Goal: Information Seeking & Learning: Learn about a topic

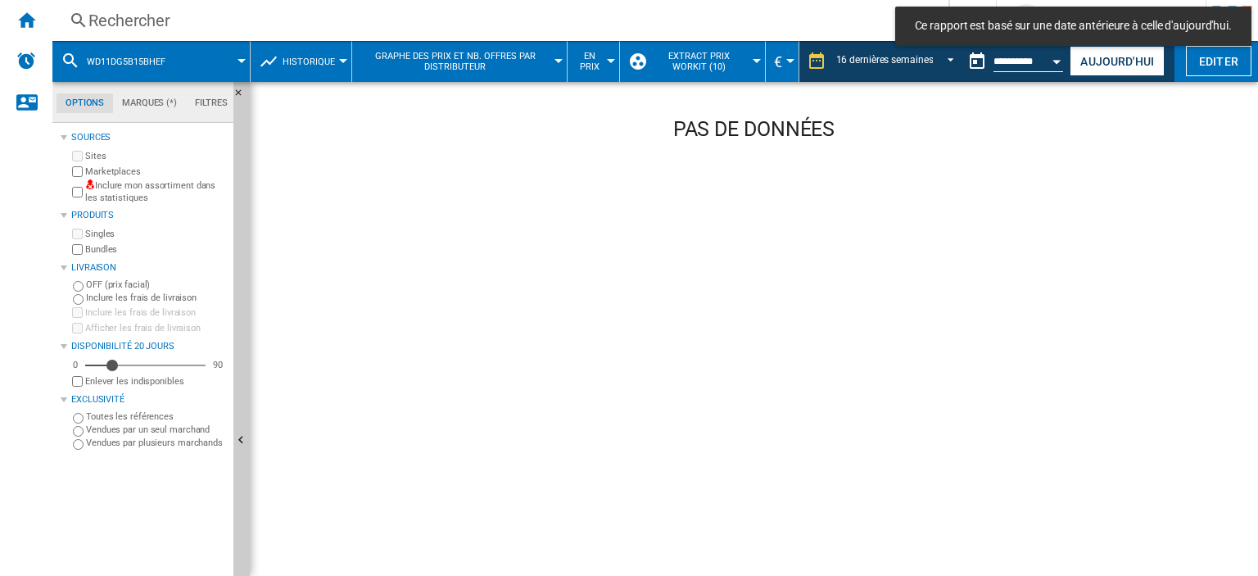
click at [193, 15] on div "Rechercher" at bounding box center [496, 20] width 817 height 23
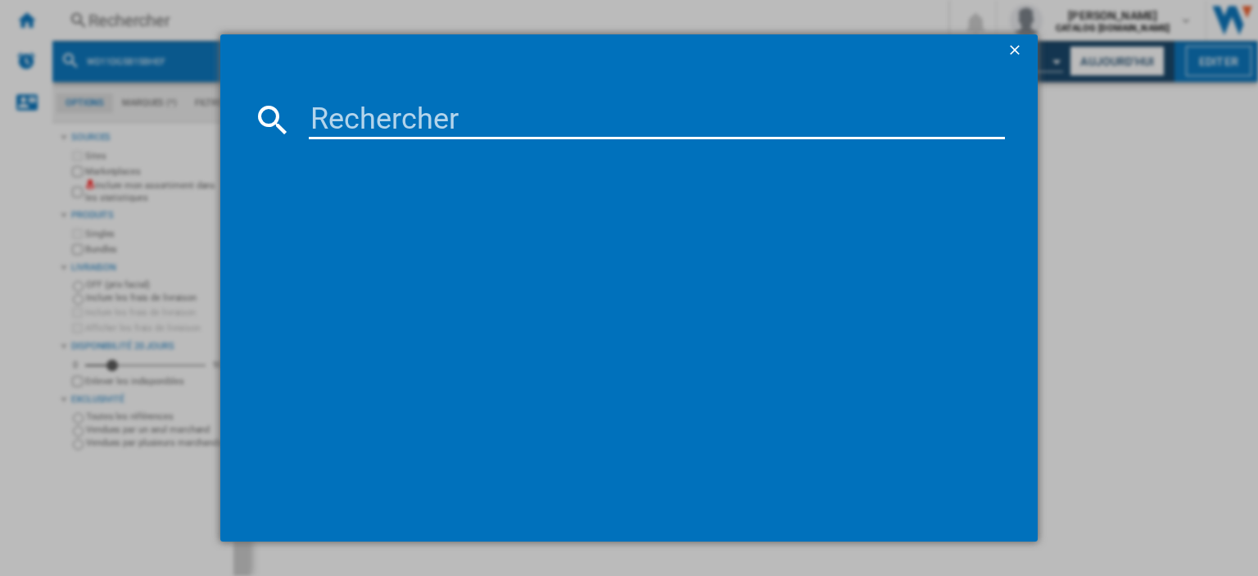
click at [330, 129] on input at bounding box center [657, 119] width 696 height 39
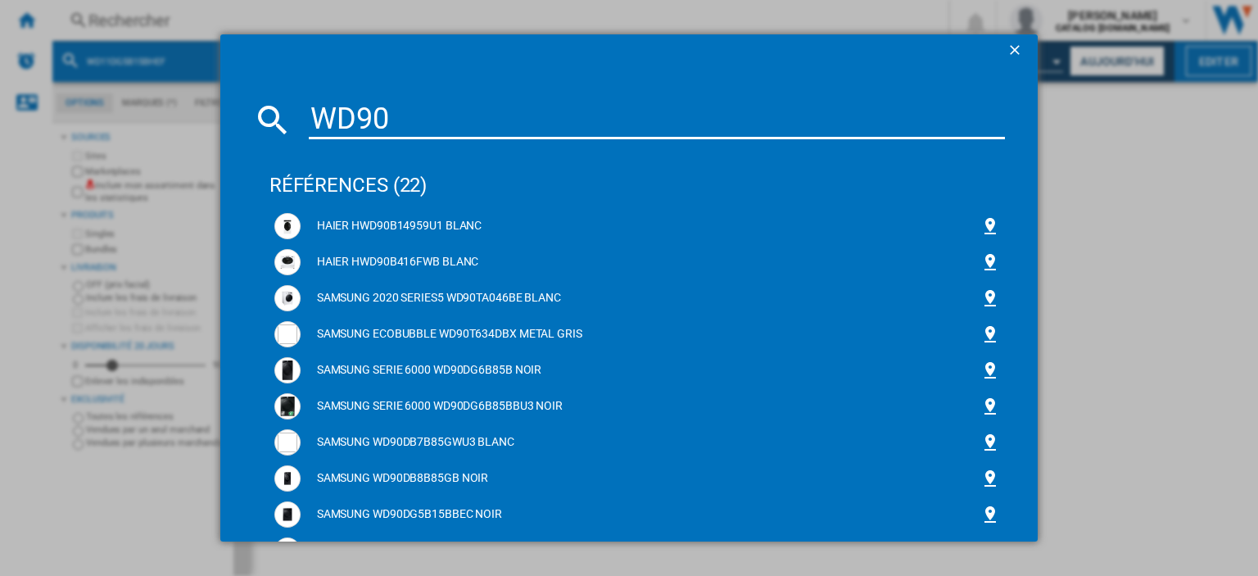
drag, startPoint x: 397, startPoint y: 115, endPoint x: 276, endPoint y: 114, distance: 121.2
click at [276, 114] on div "WD90" at bounding box center [629, 119] width 752 height 39
paste input "11DG5B15BHE"
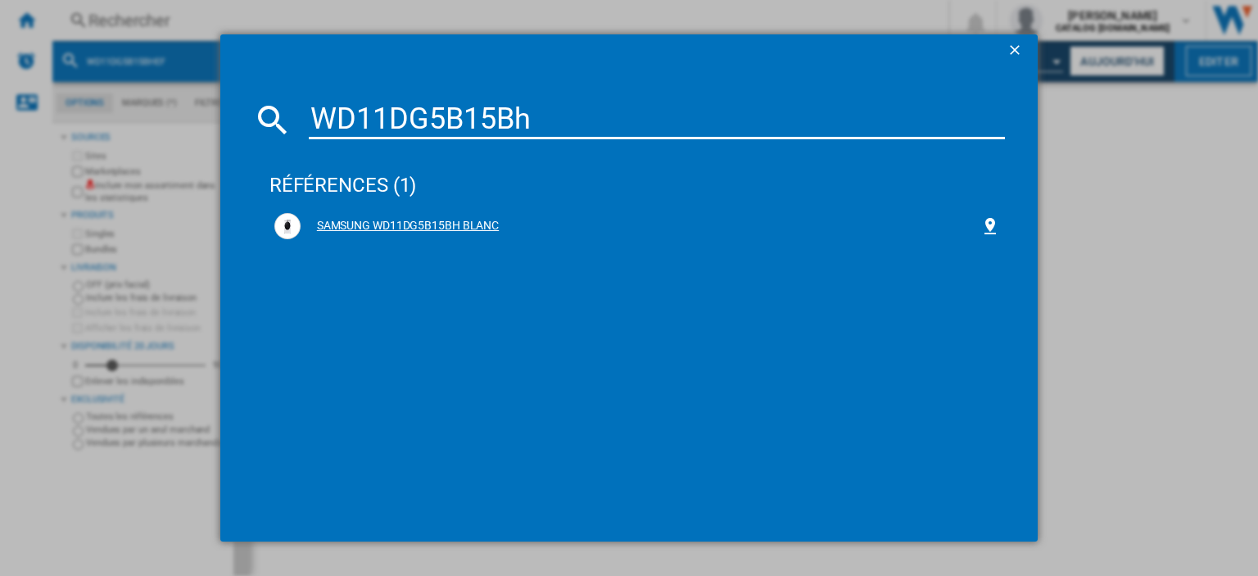
type input "WD11DG5B15Bh"
click at [393, 224] on div "SAMSUNG WD11DG5B15BH BLANC" at bounding box center [641, 226] width 680 height 16
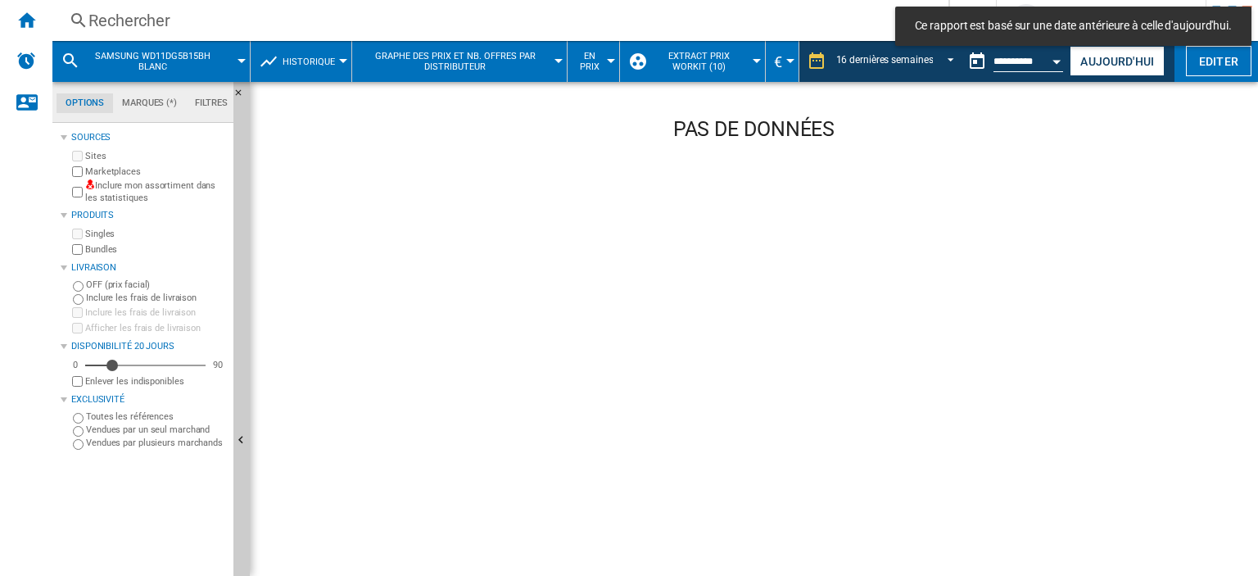
click at [702, 65] on span "Extract Prix Workit (10)" at bounding box center [698, 61] width 97 height 21
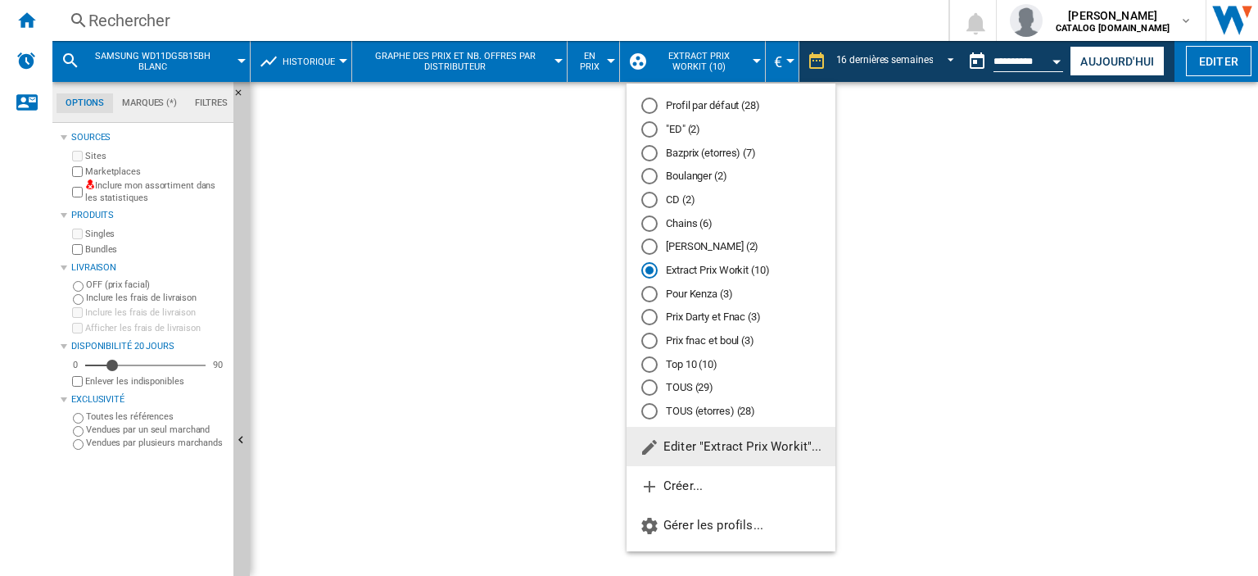
click at [710, 107] on md-radio-button "Profil par défaut (28)" at bounding box center [730, 106] width 179 height 16
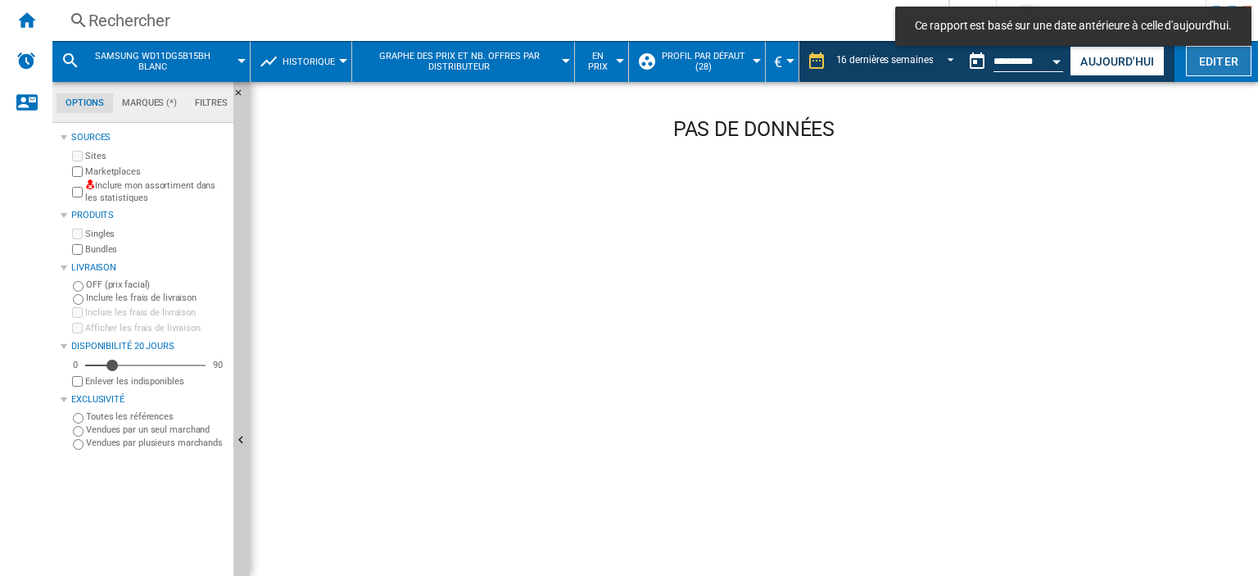
click at [1236, 74] on button "Editer" at bounding box center [1219, 61] width 66 height 30
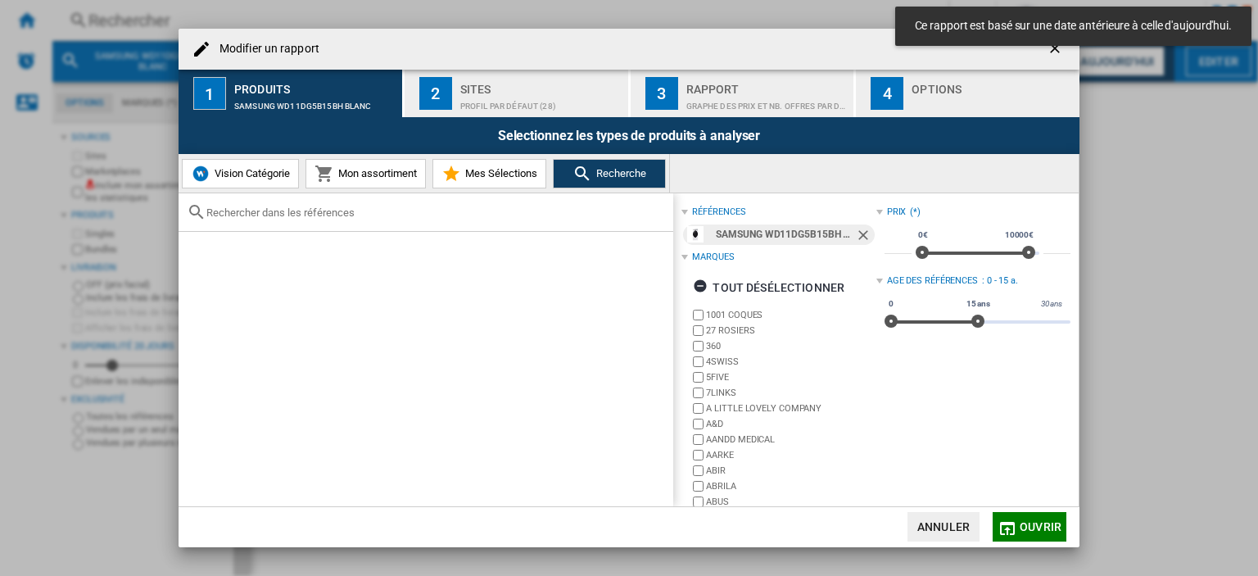
click at [485, 88] on div "Sites" at bounding box center [540, 84] width 161 height 17
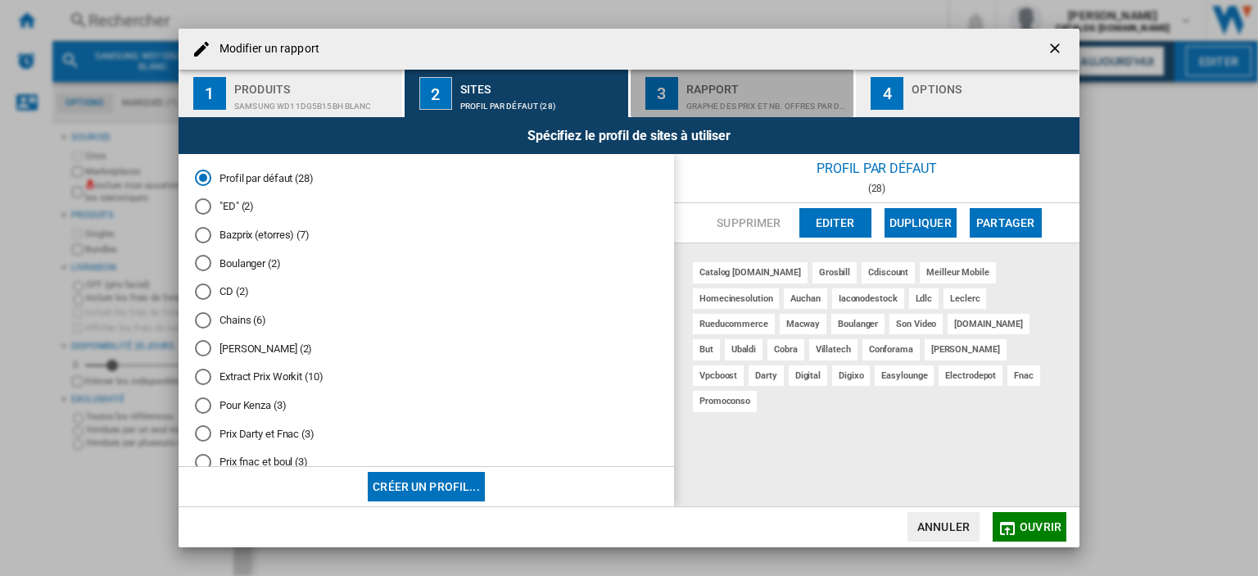
click at [726, 101] on div "Graphe des prix et nb. offres par distributeur" at bounding box center [766, 101] width 161 height 17
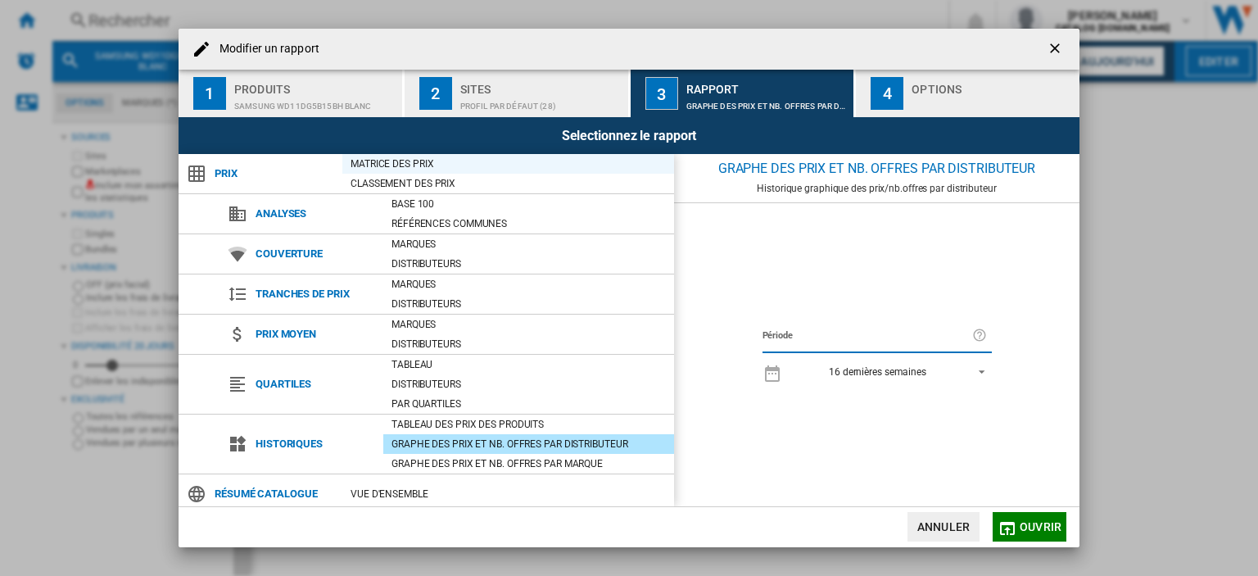
click at [403, 165] on div "Matrice des prix" at bounding box center [508, 164] width 332 height 16
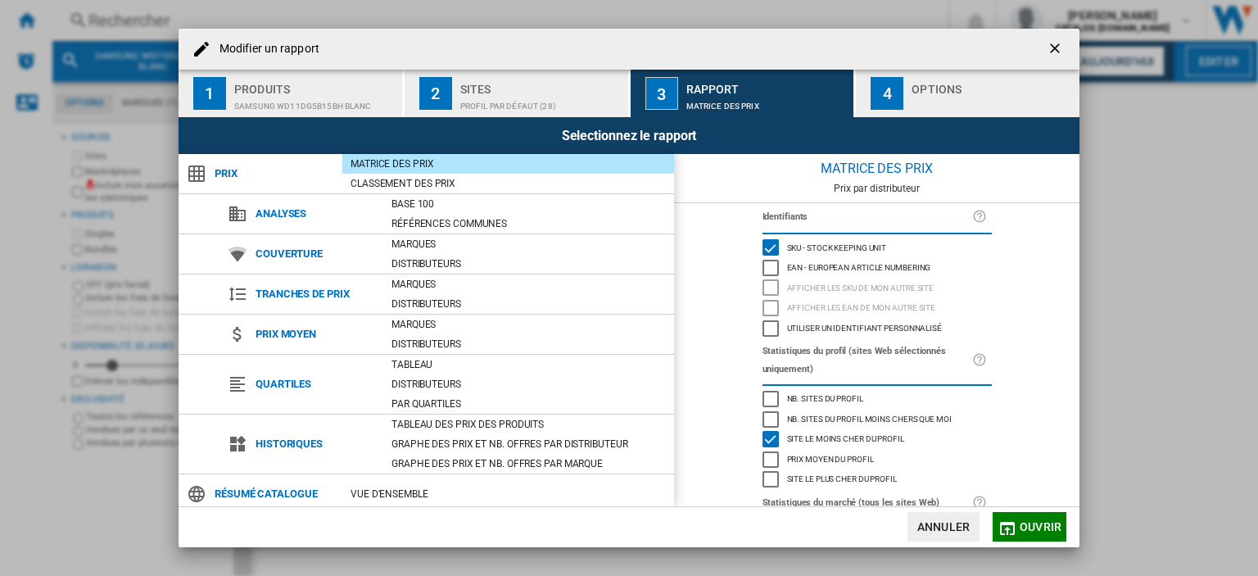
click at [931, 94] on div "button" at bounding box center [991, 101] width 161 height 17
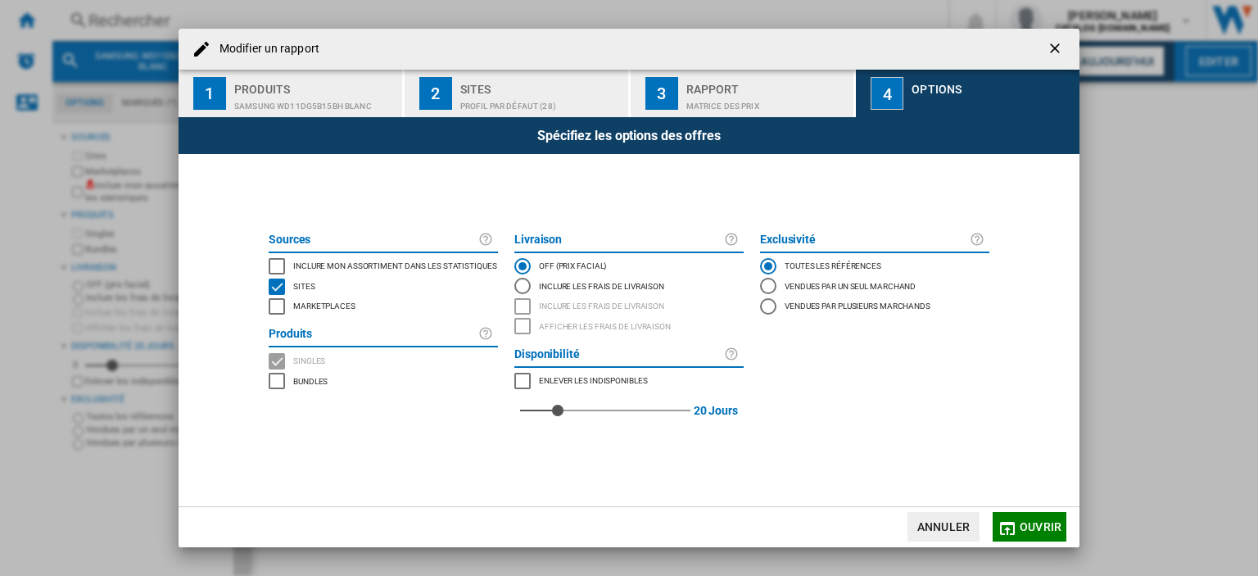
click at [299, 310] on span "Marketplaces" at bounding box center [324, 304] width 62 height 11
click at [296, 261] on span "Inclure mon assortiment dans les statistiques" at bounding box center [395, 264] width 204 height 11
click at [1021, 518] on button "Ouvrir" at bounding box center [1029, 526] width 74 height 29
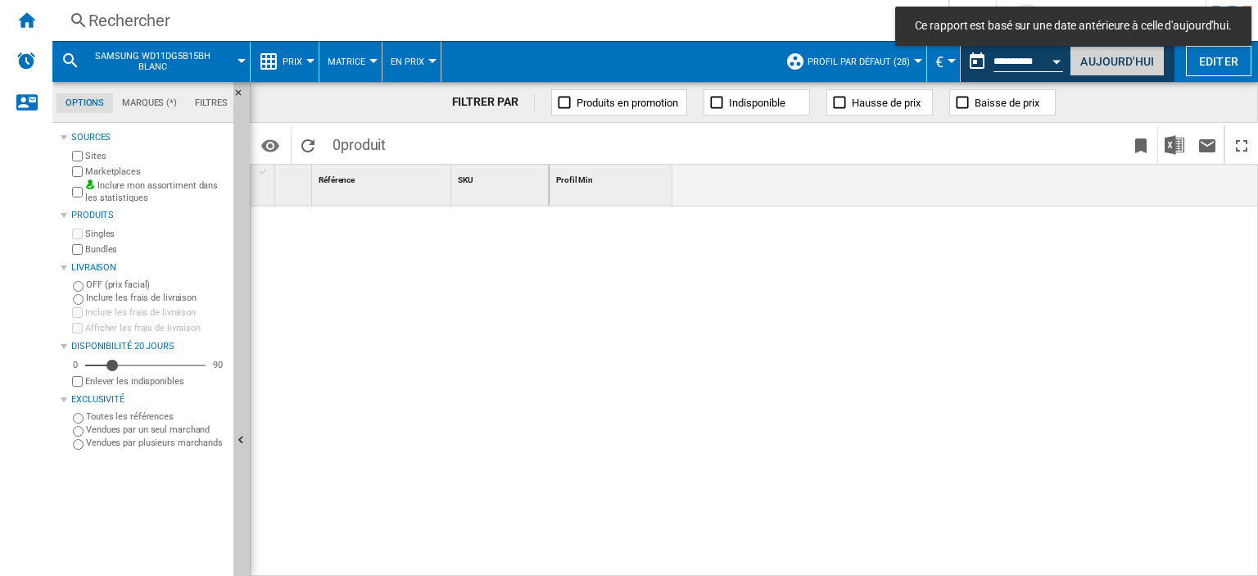
click at [1102, 67] on button "Aujourd'hui" at bounding box center [1116, 61] width 95 height 30
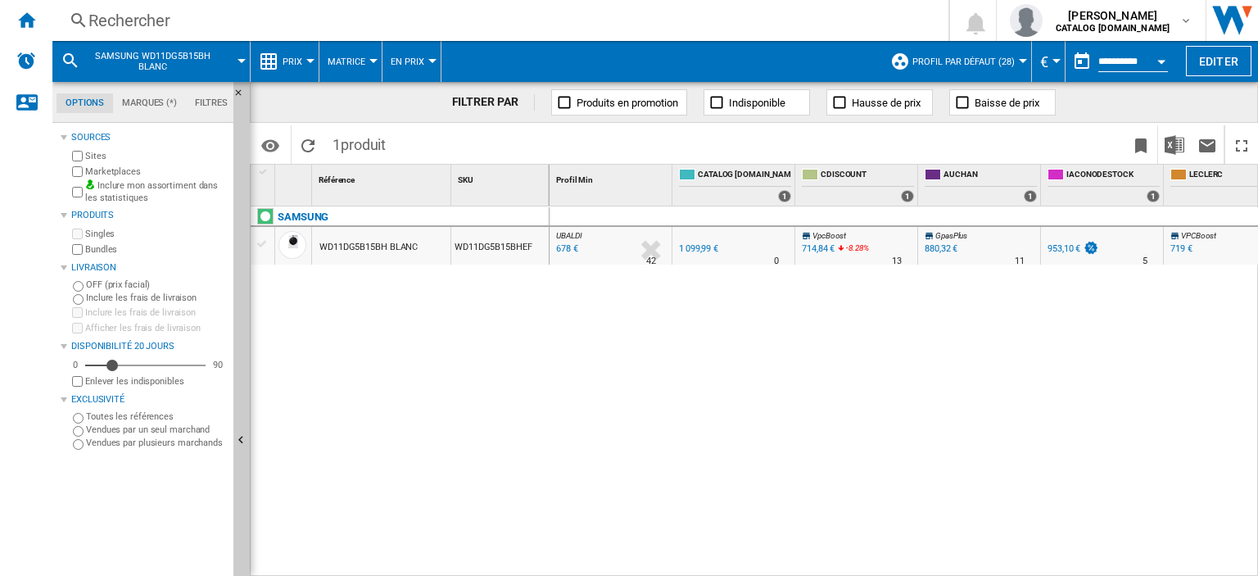
click at [558, 252] on div "678 €" at bounding box center [566, 249] width 25 height 16
click at [297, 58] on span "Prix" at bounding box center [292, 61] width 20 height 11
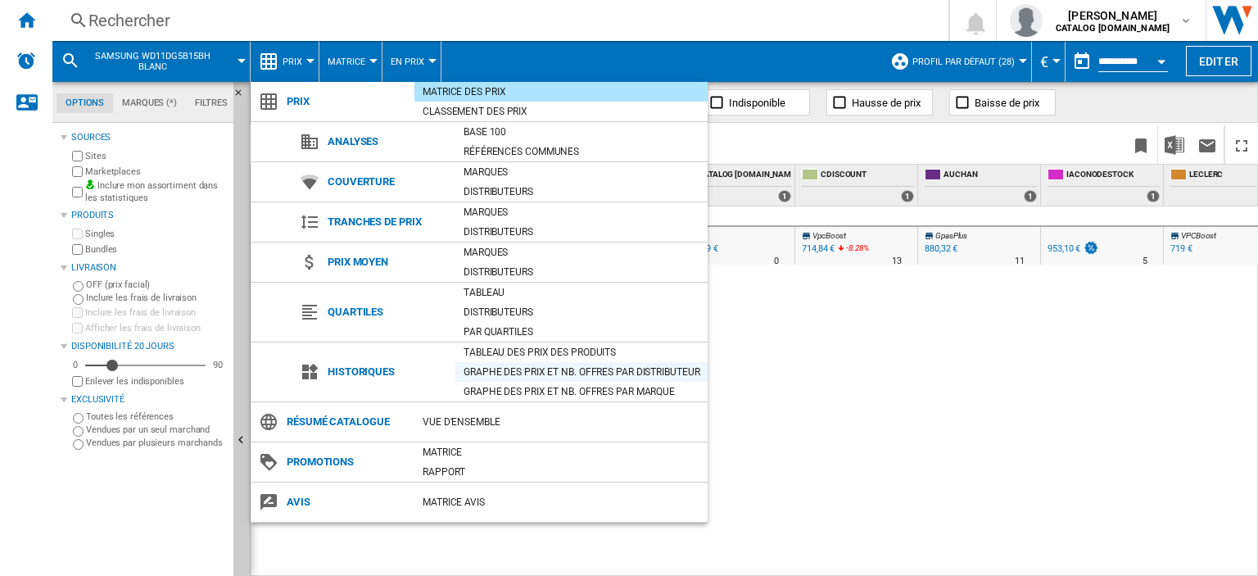
click at [545, 368] on div "Graphe des prix et nb. offres par distributeur" at bounding box center [581, 372] width 252 height 16
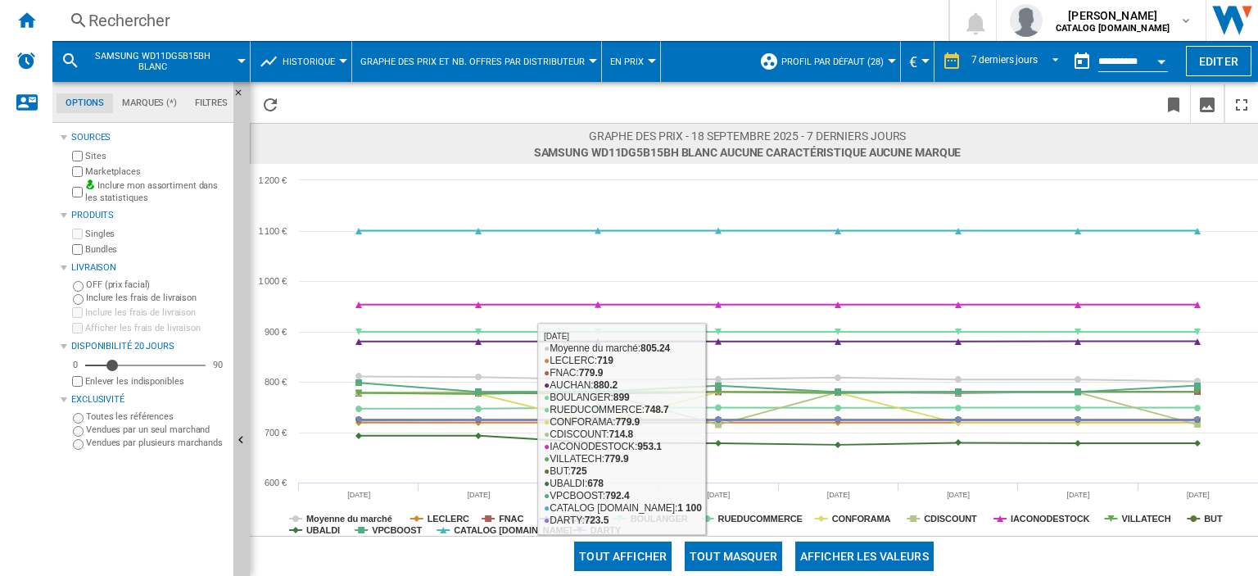
click at [725, 555] on button "Tout masquer" at bounding box center [733, 555] width 97 height 29
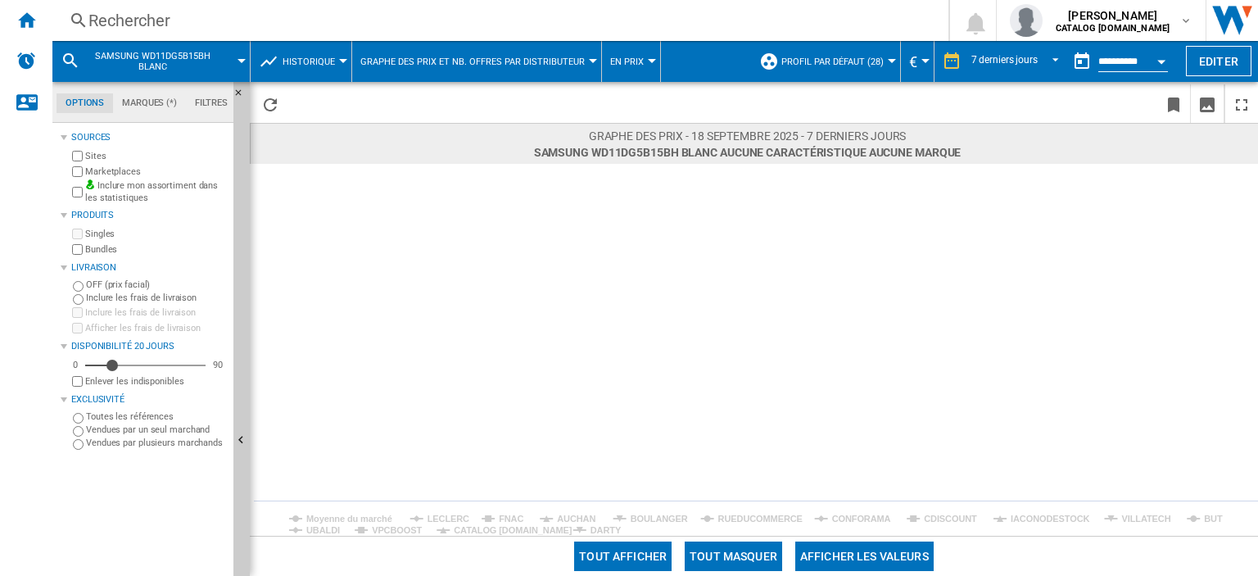
click at [583, 474] on rect at bounding box center [754, 350] width 1008 height 372
click at [324, 528] on tspan "UBALDI" at bounding box center [323, 530] width 34 height 10
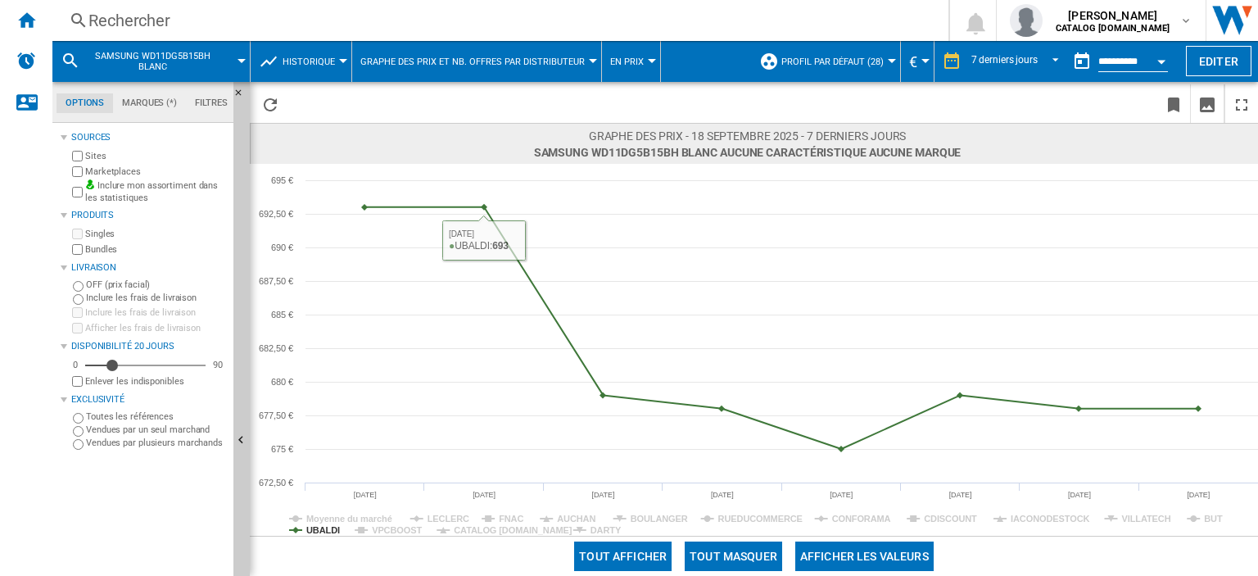
click at [711, 89] on span at bounding box center [505, 103] width 436 height 38
click at [711, 560] on button "Tout masquer" at bounding box center [733, 555] width 97 height 29
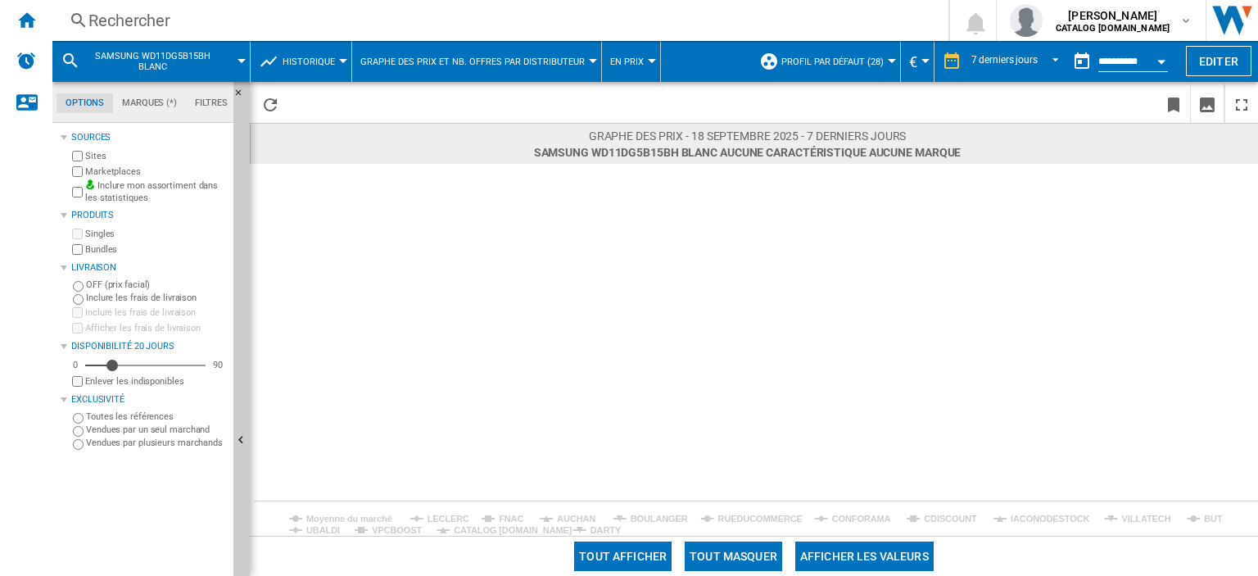
click at [639, 556] on button "Tout afficher" at bounding box center [622, 555] width 97 height 29
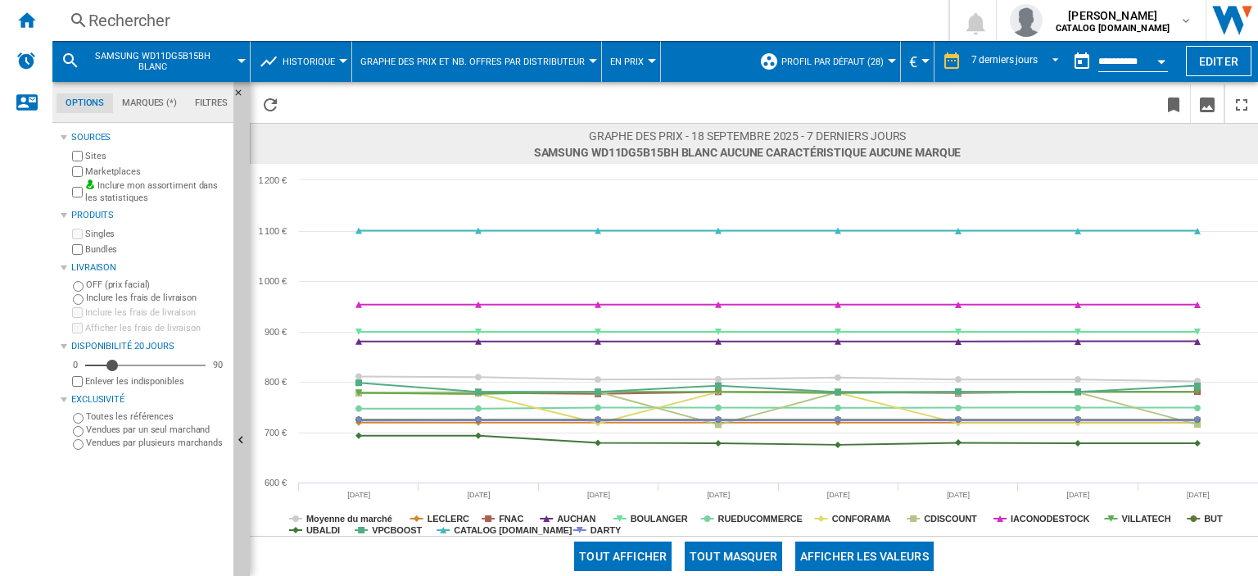
click at [718, 557] on button "Tout masquer" at bounding box center [733, 555] width 97 height 29
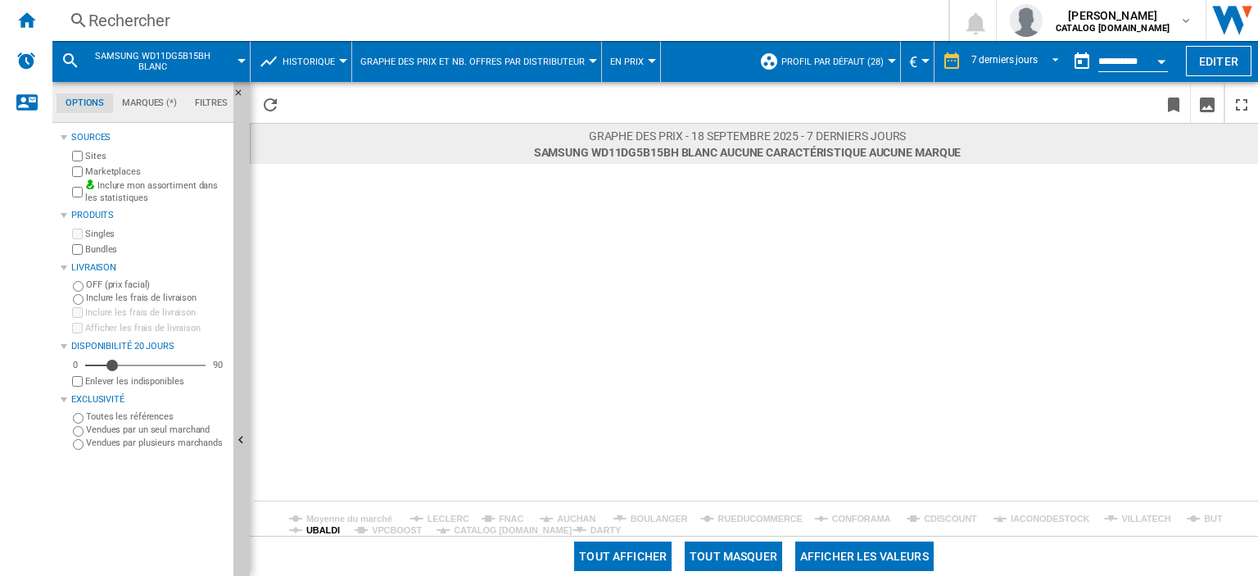
click at [322, 525] on tspan "UBALDI" at bounding box center [323, 530] width 34 height 10
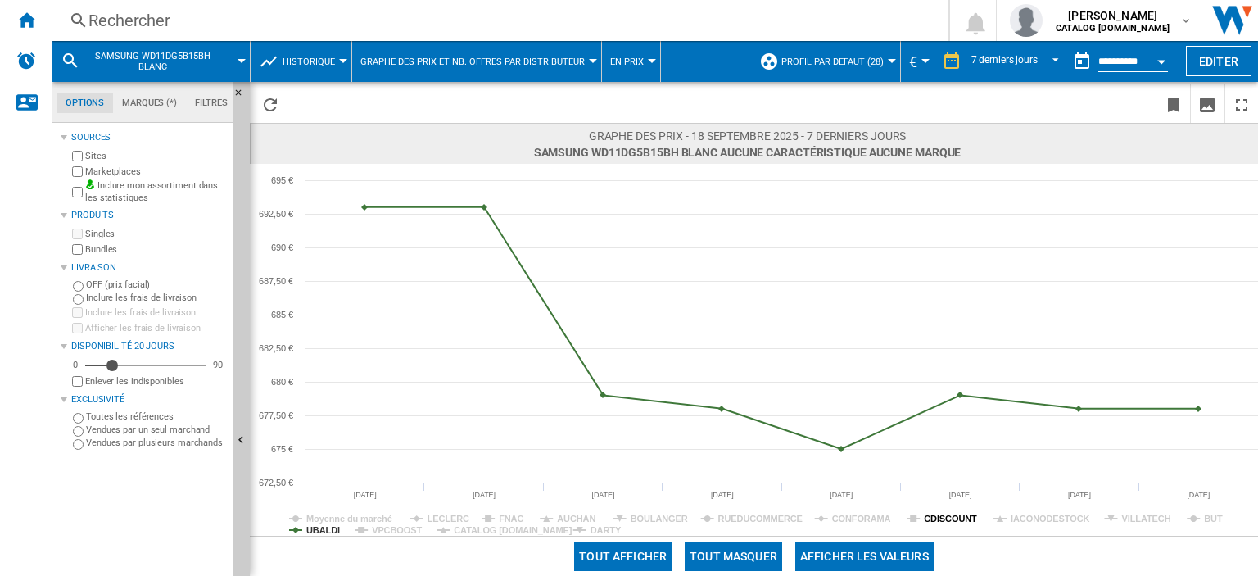
click at [937, 517] on tspan "CDISCOUNT" at bounding box center [950, 518] width 53 height 10
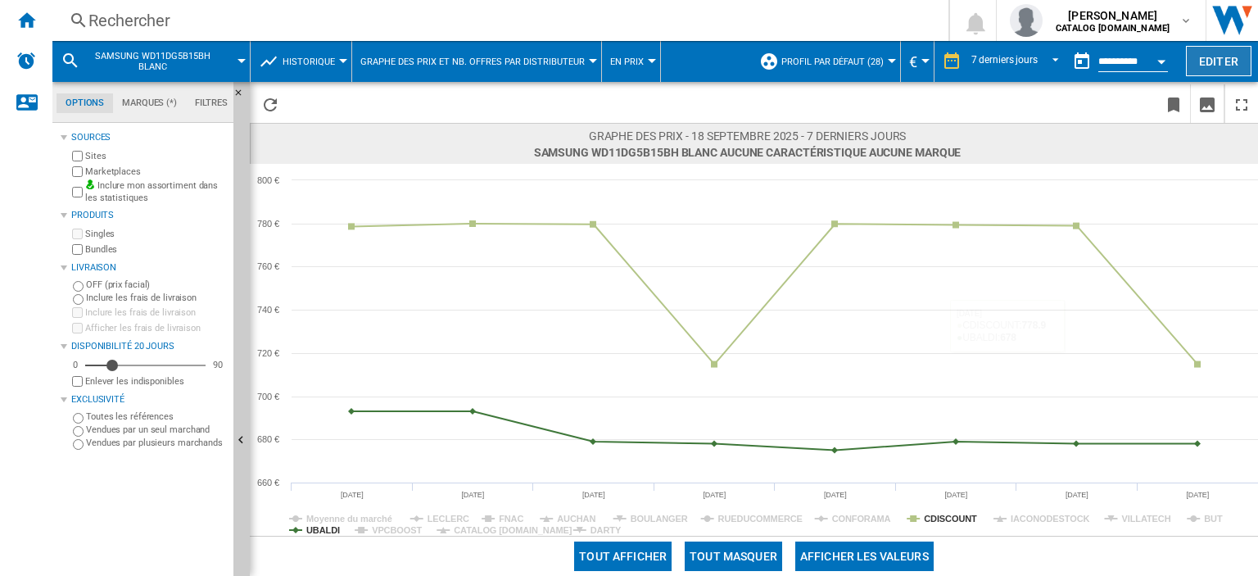
click at [1228, 56] on button "Editer" at bounding box center [1219, 61] width 66 height 30
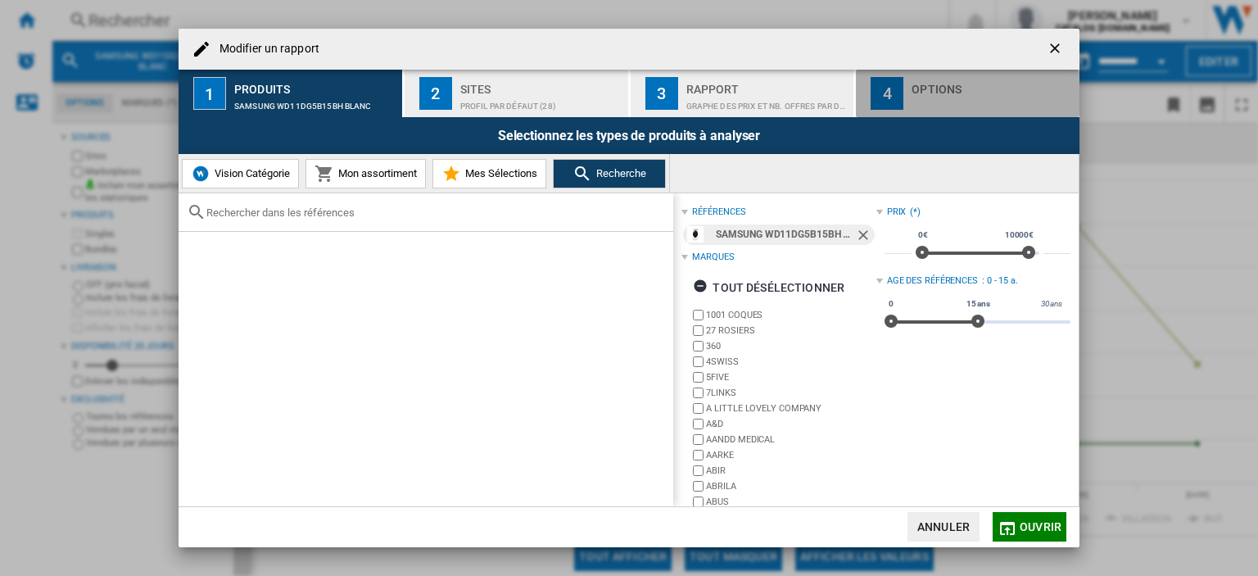
click at [944, 112] on button "4 Options" at bounding box center [968, 93] width 224 height 47
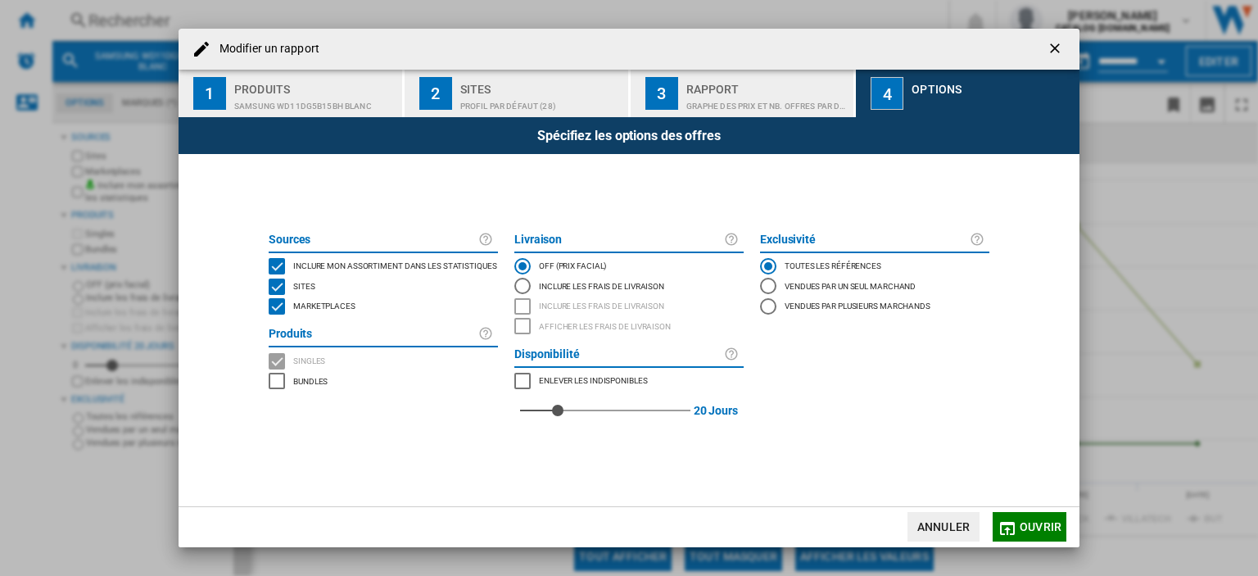
click at [277, 298] on div "MARKETPLACES" at bounding box center [277, 306] width 16 height 16
click at [1009, 527] on md-icon "Modifier un ..." at bounding box center [1007, 528] width 20 height 20
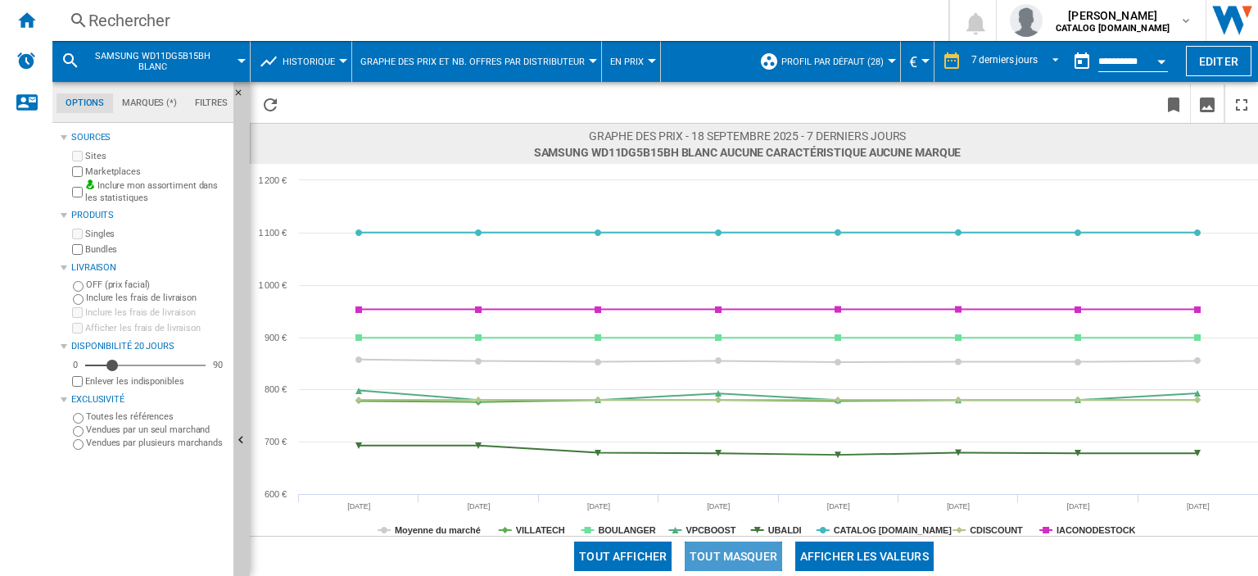
click at [716, 549] on button "Tout masquer" at bounding box center [733, 555] width 97 height 29
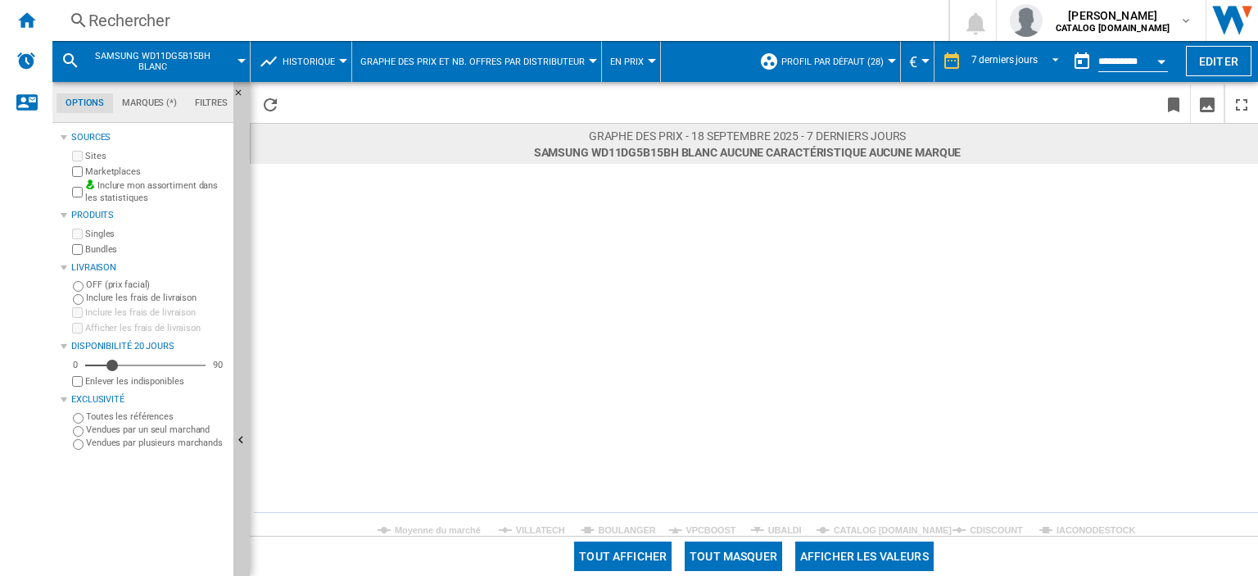
click at [971, 534] on tspan "CDISCOUNT" at bounding box center [995, 530] width 53 height 10
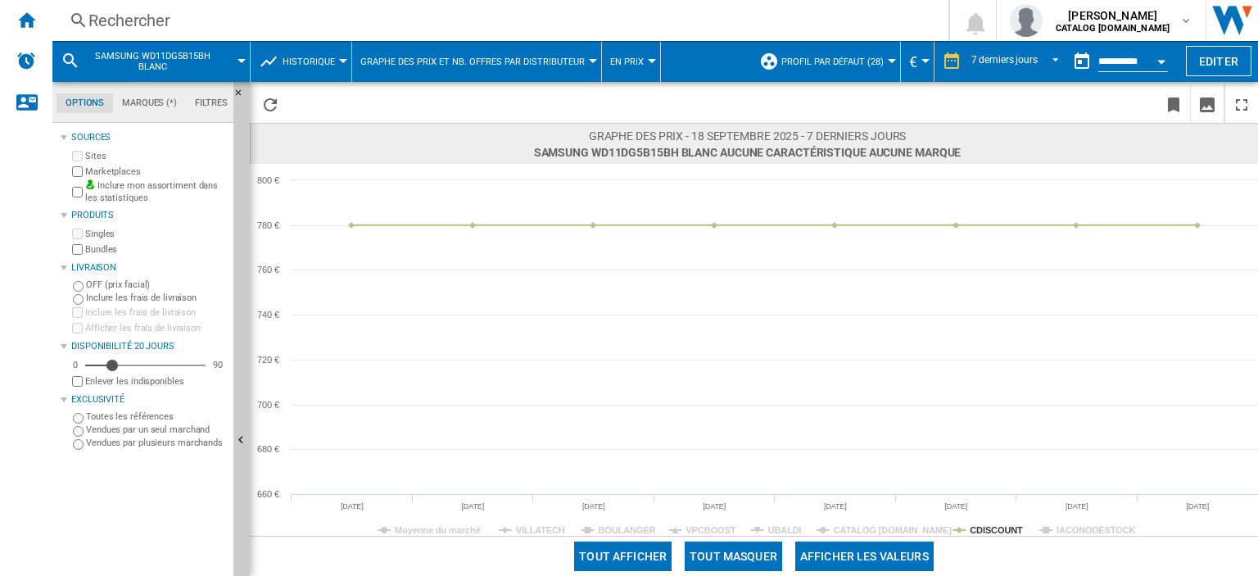
click at [768, 527] on tspan "UBALDI" at bounding box center [785, 530] width 34 height 10
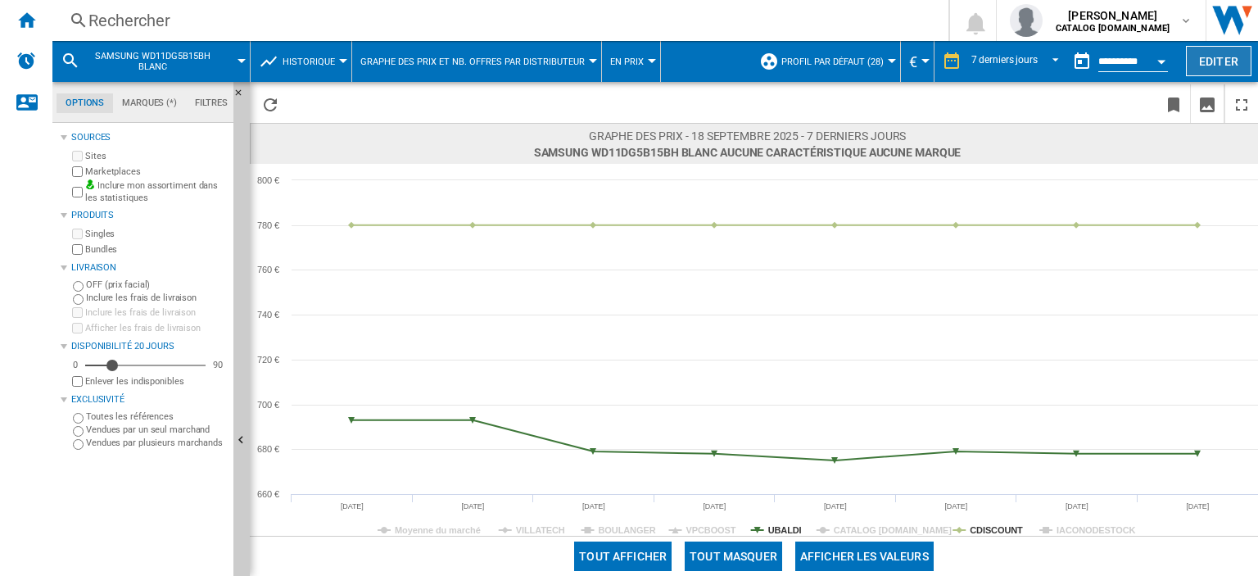
click at [1228, 68] on button "Editer" at bounding box center [1219, 61] width 66 height 30
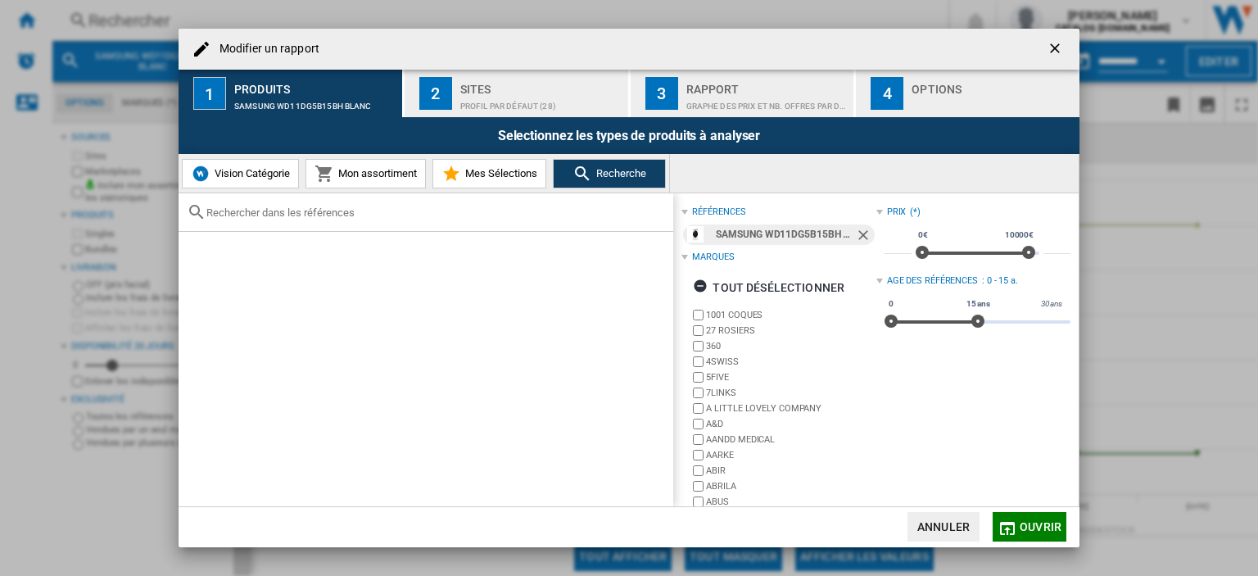
click at [922, 69] on div "Modifier un rapport" at bounding box center [629, 49] width 901 height 41
click at [930, 102] on div "Modifier un ..." at bounding box center [991, 101] width 161 height 17
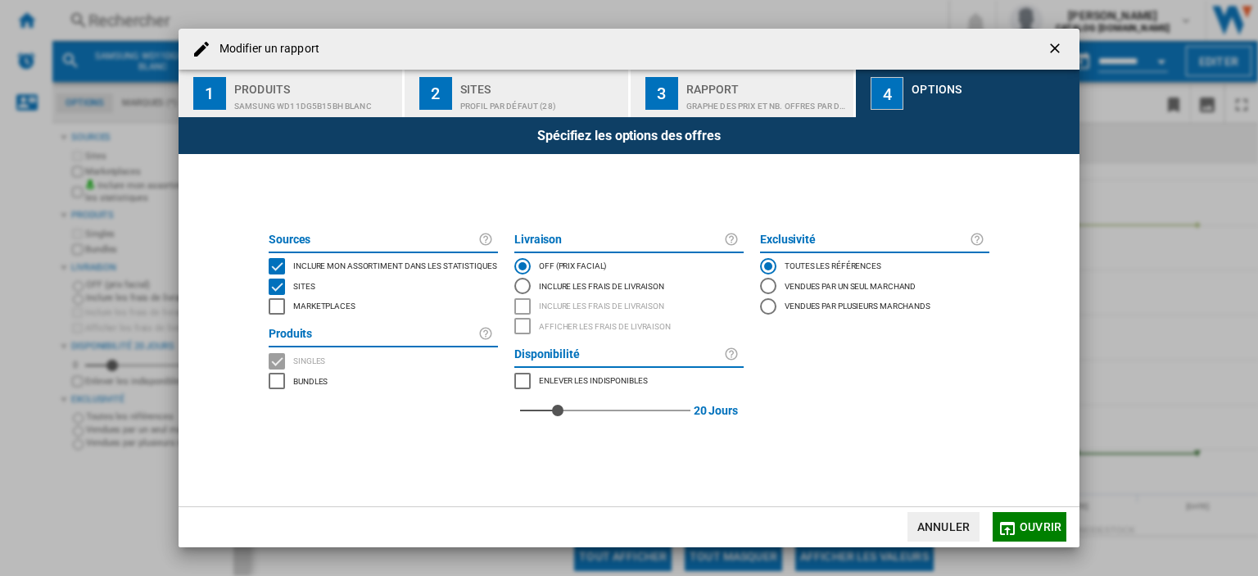
click at [1021, 536] on button "Ouvrir" at bounding box center [1029, 526] width 74 height 29
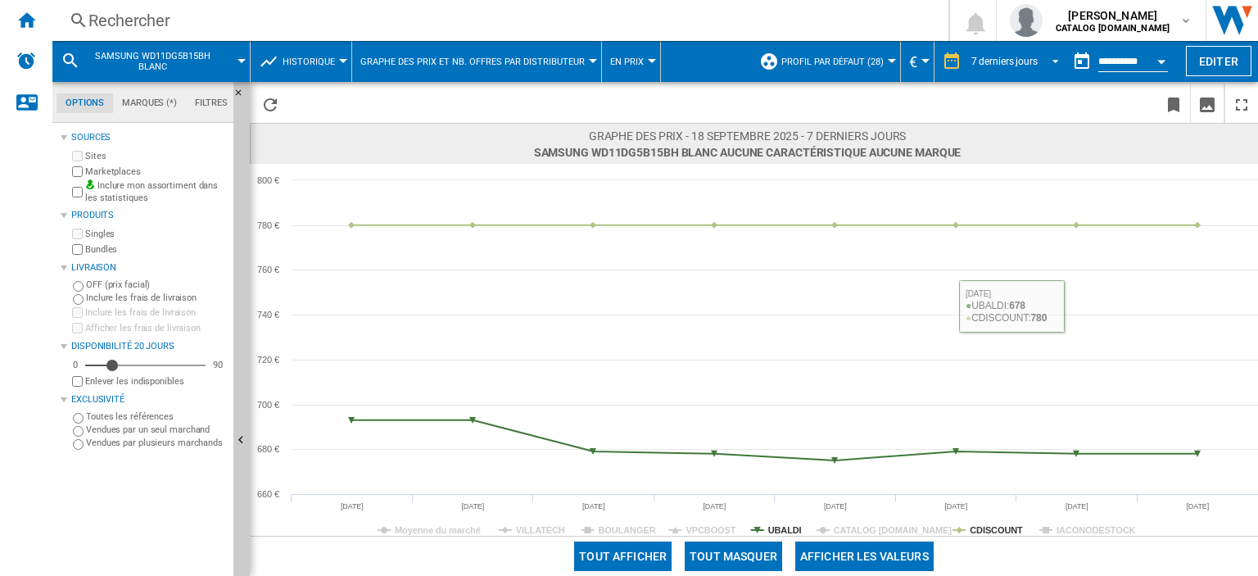
click at [997, 56] on div "7 derniers jours" at bounding box center [1004, 61] width 66 height 11
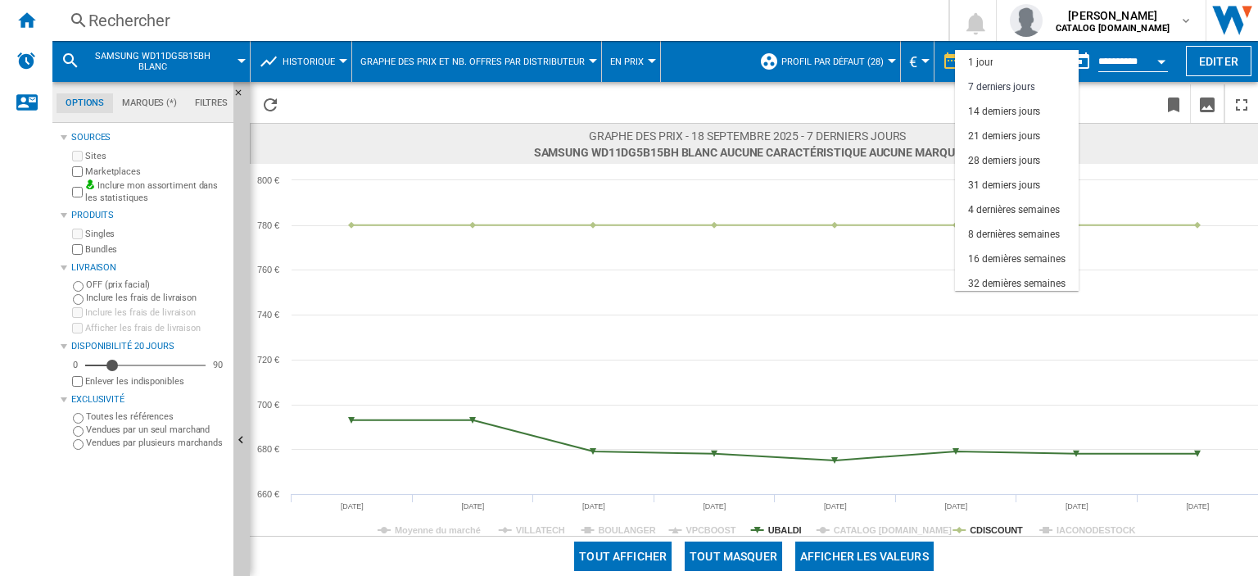
scroll to position [24, 0]
click at [1006, 88] on div "14 derniers jours" at bounding box center [1004, 88] width 72 height 14
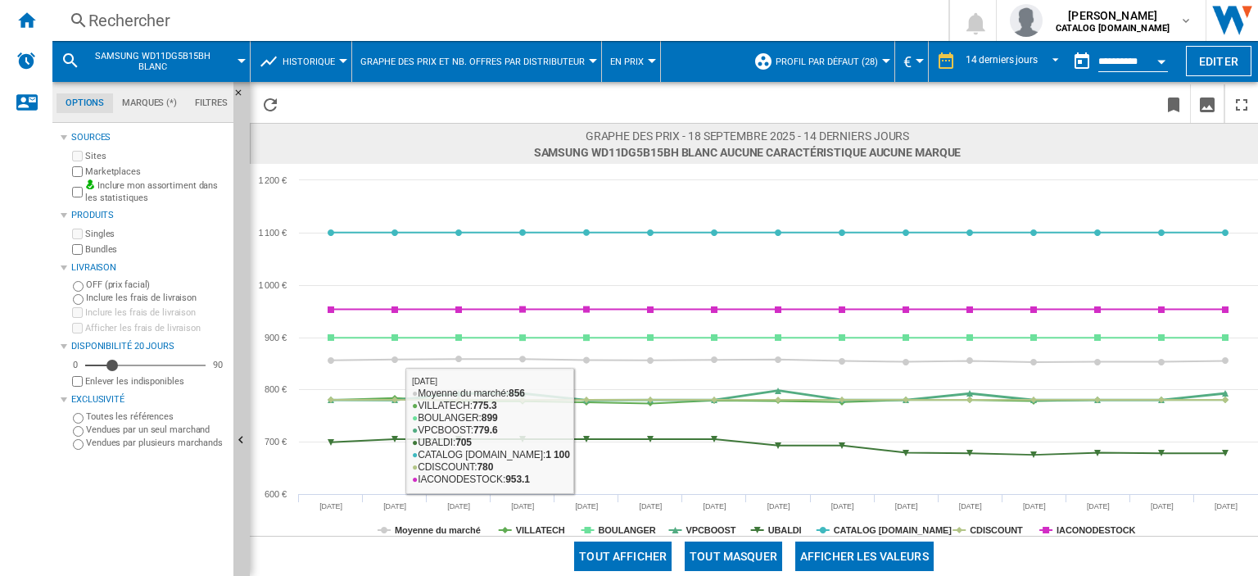
click at [737, 568] on button "Tout masquer" at bounding box center [733, 555] width 97 height 29
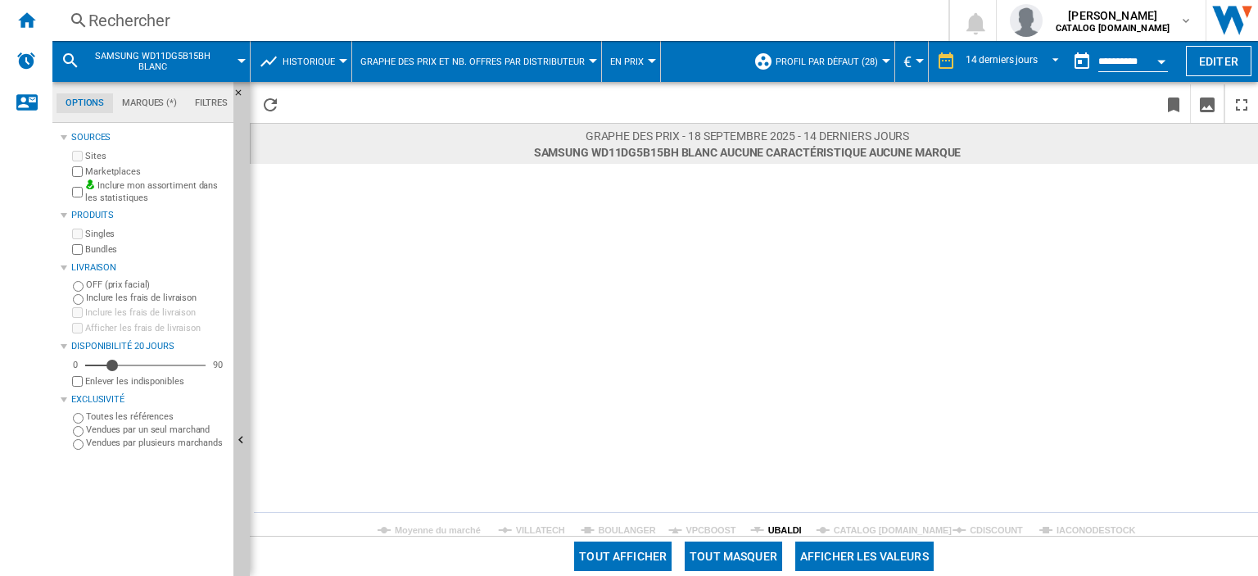
click at [776, 527] on tspan "UBALDI" at bounding box center [785, 530] width 34 height 10
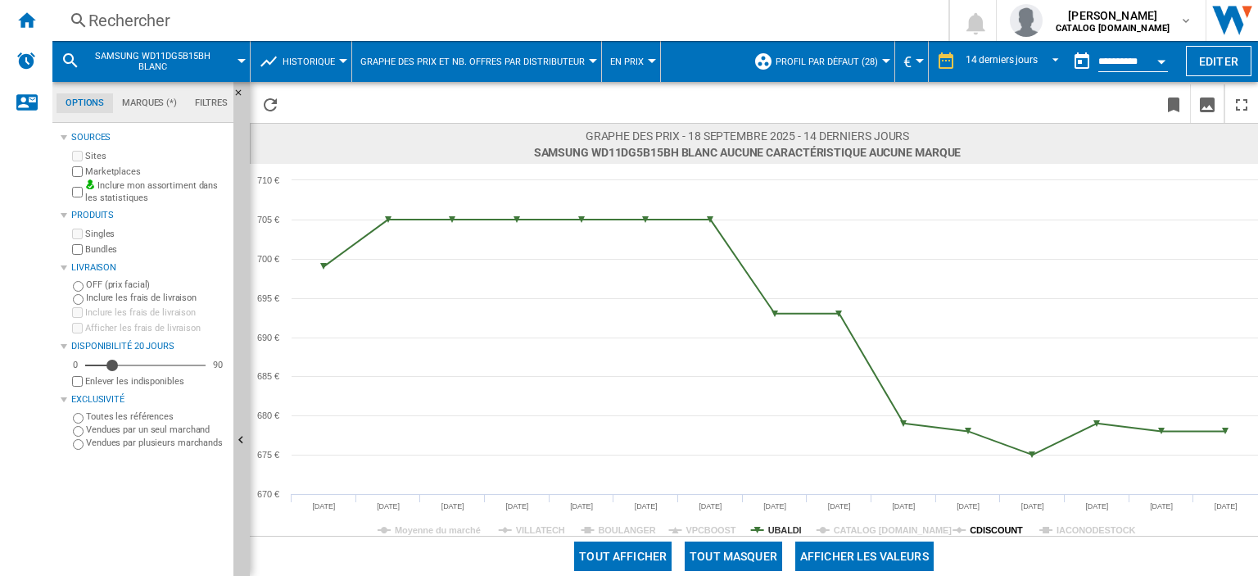
click at [993, 530] on tspan "CDISCOUNT" at bounding box center [995, 530] width 53 height 10
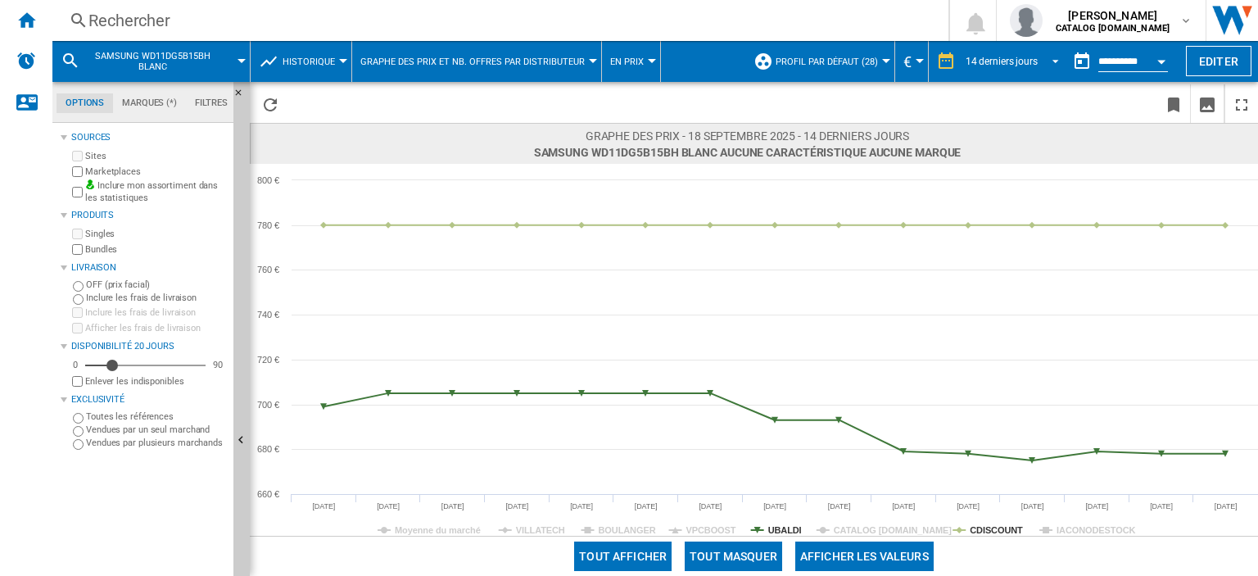
click at [1002, 56] on div "14 derniers jours" at bounding box center [1001, 61] width 72 height 11
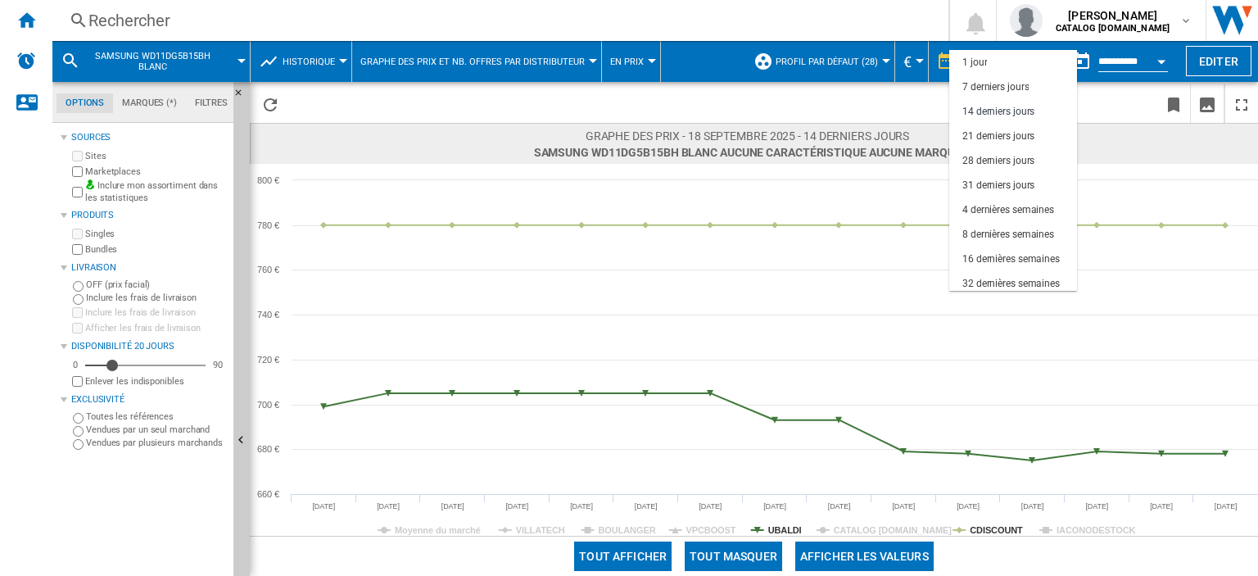
scroll to position [49, 0]
click at [1015, 130] on div "31 derniers jours" at bounding box center [998, 136] width 72 height 14
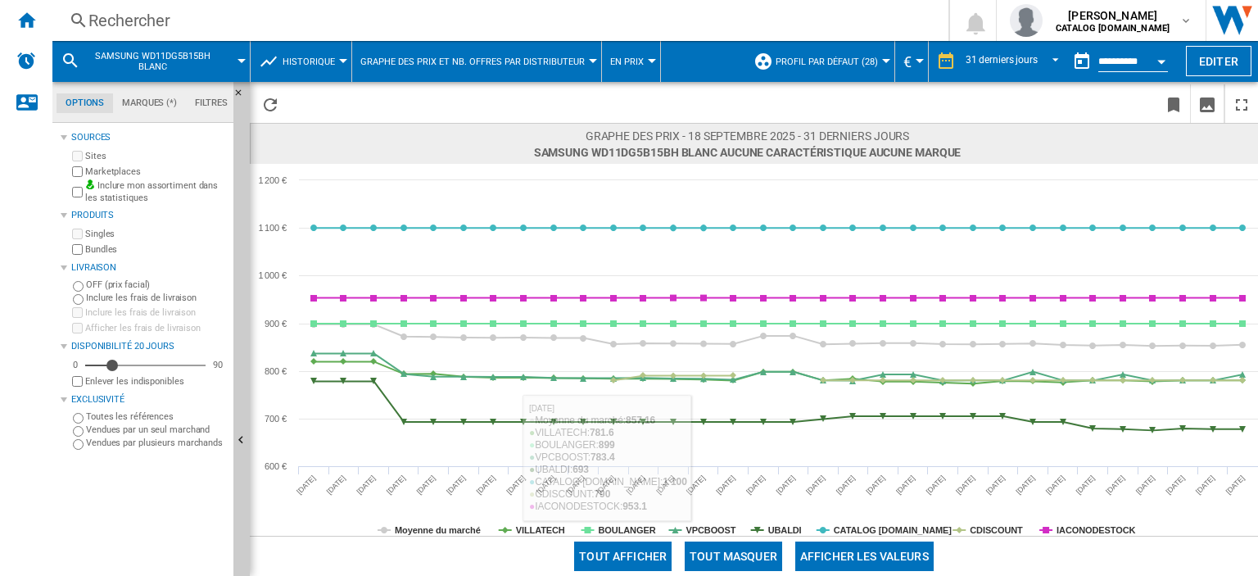
click at [728, 555] on button "Tout masquer" at bounding box center [733, 555] width 97 height 29
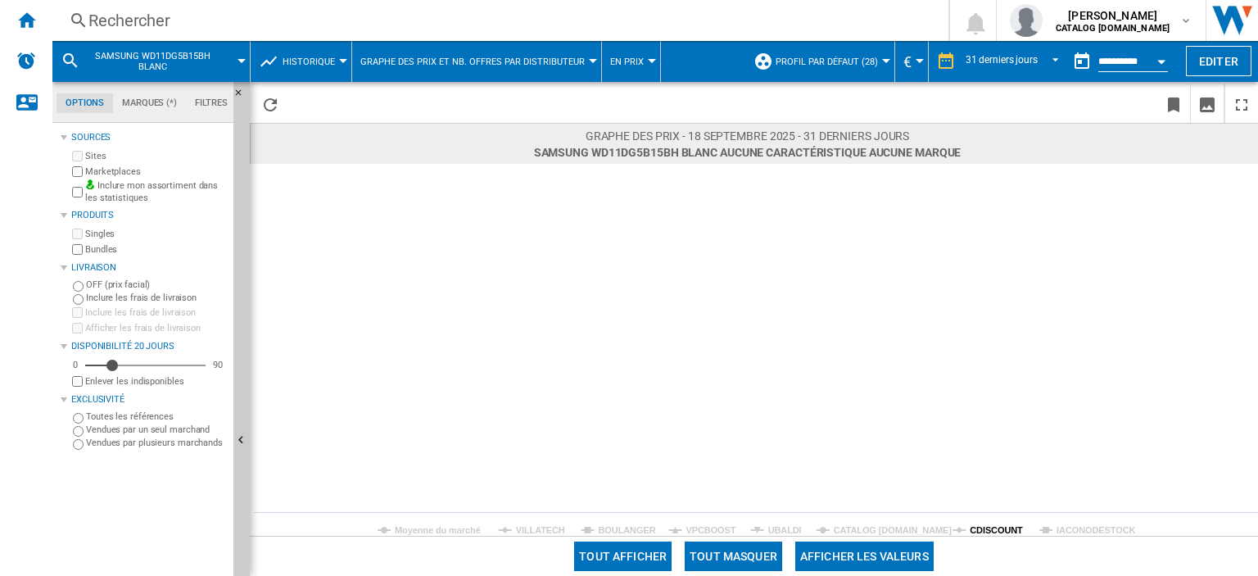
click at [993, 529] on tspan "CDISCOUNT" at bounding box center [995, 530] width 53 height 10
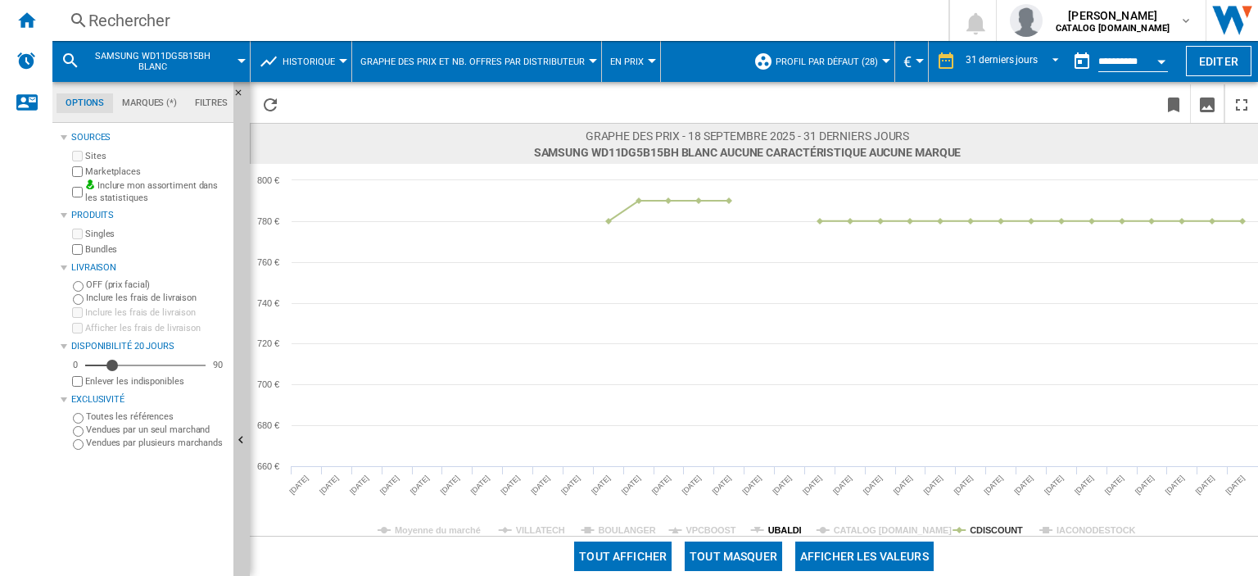
click at [776, 527] on tspan "UBALDI" at bounding box center [785, 530] width 34 height 10
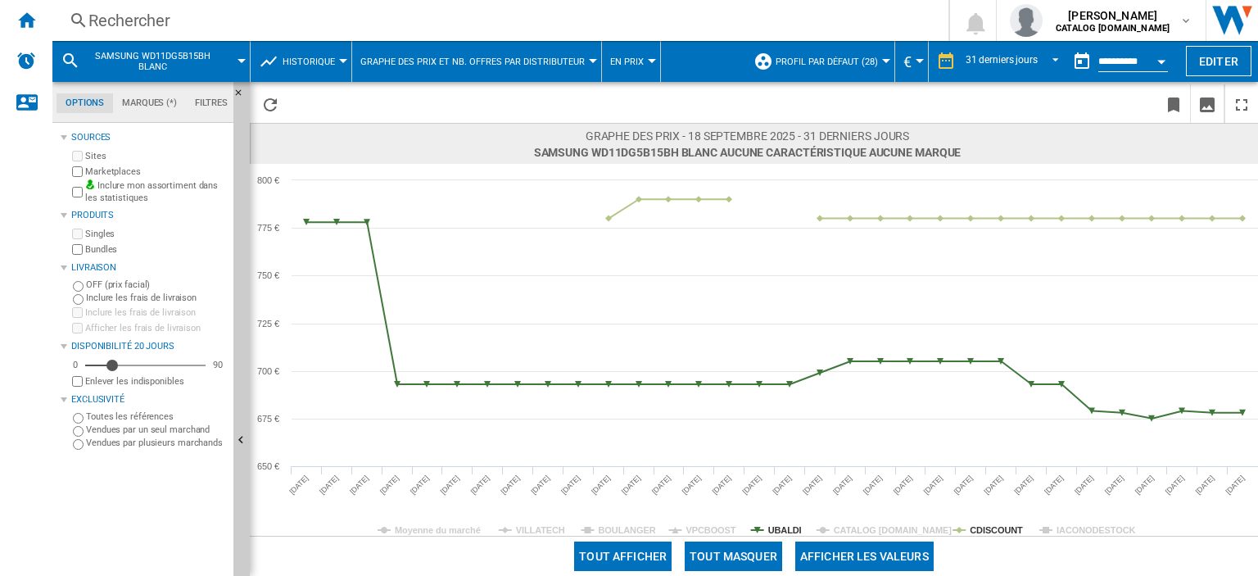
click at [360, 114] on span at bounding box center [505, 103] width 436 height 38
